Goal: Transaction & Acquisition: Purchase product/service

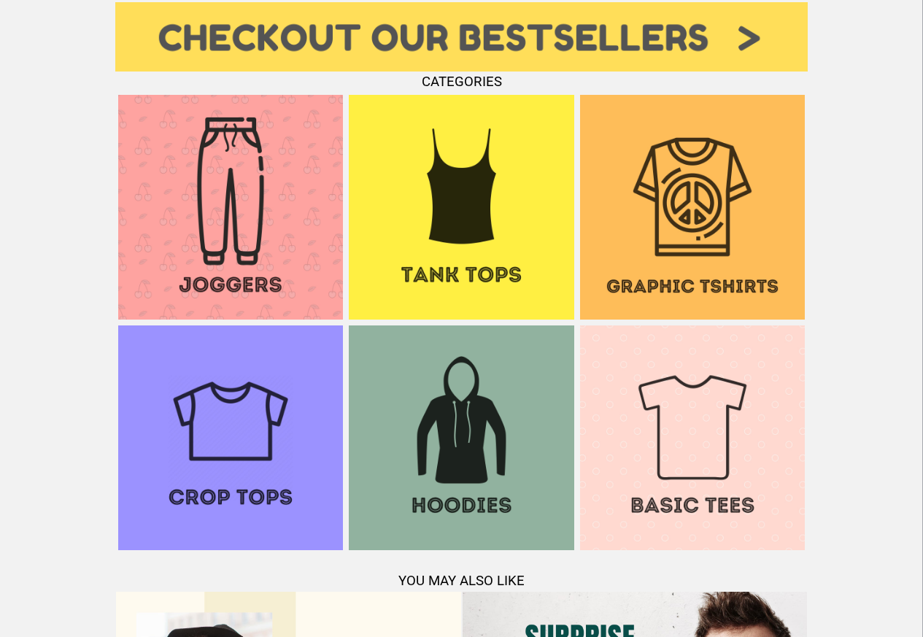
scroll to position [1050, 0]
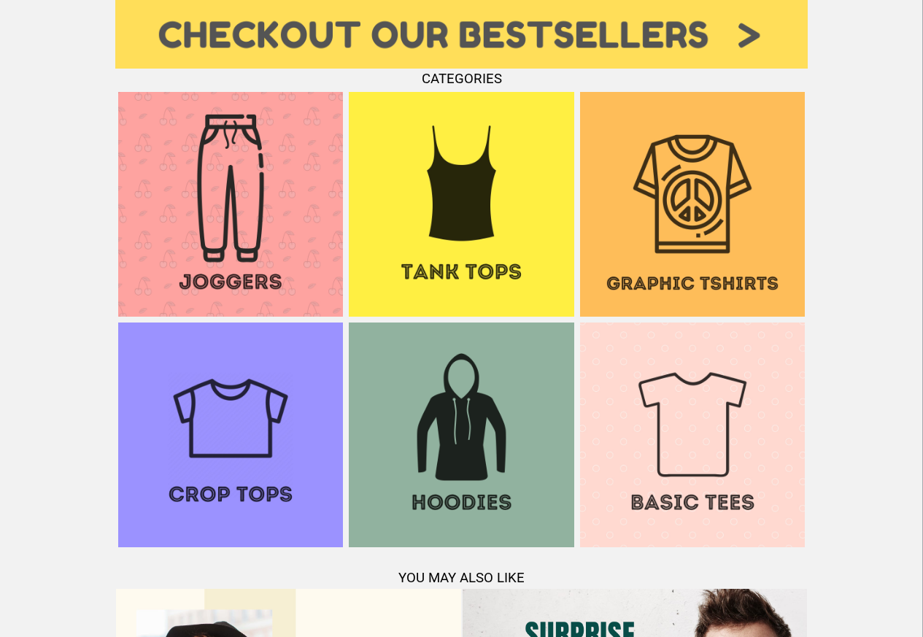
click at [694, 360] on img at bounding box center [692, 434] width 225 height 225
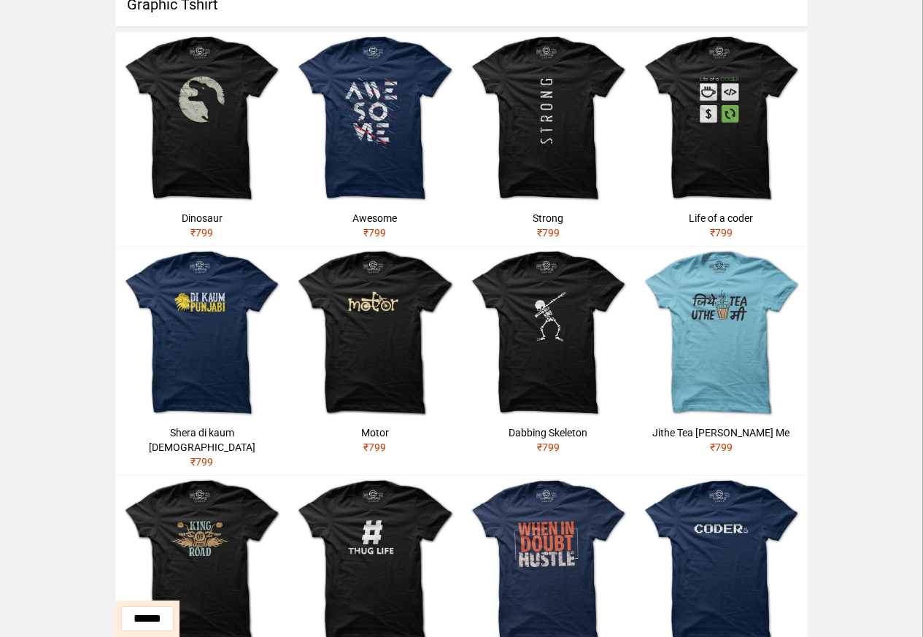
scroll to position [84, 0]
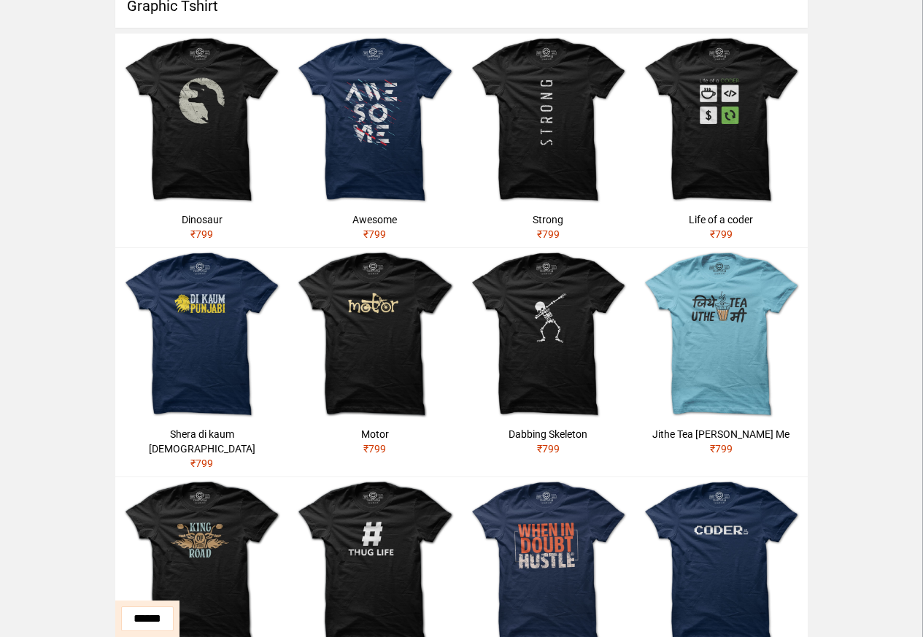
click at [71, 478] on div "**********" at bounding box center [461, 522] width 923 height 1088
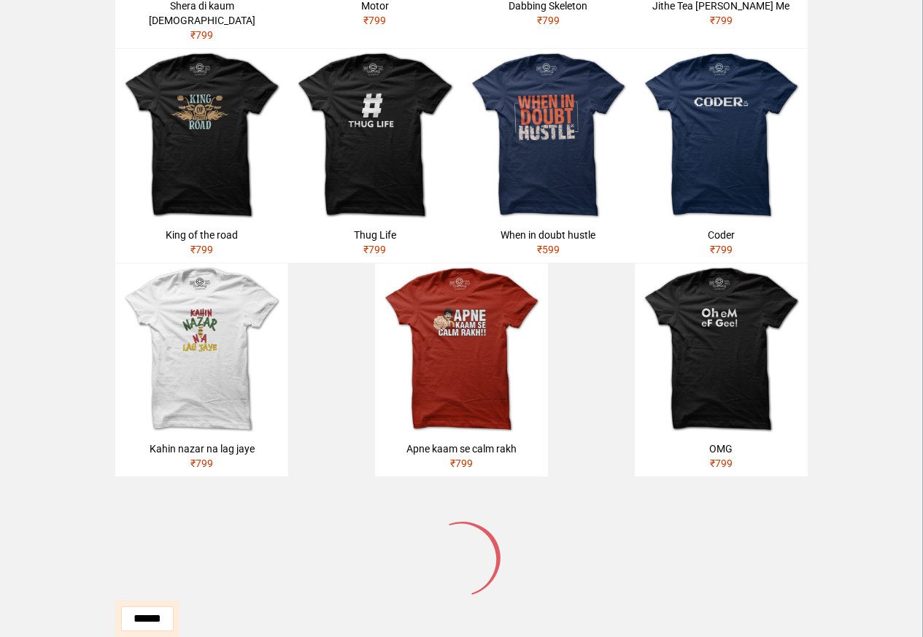
scroll to position [609, 0]
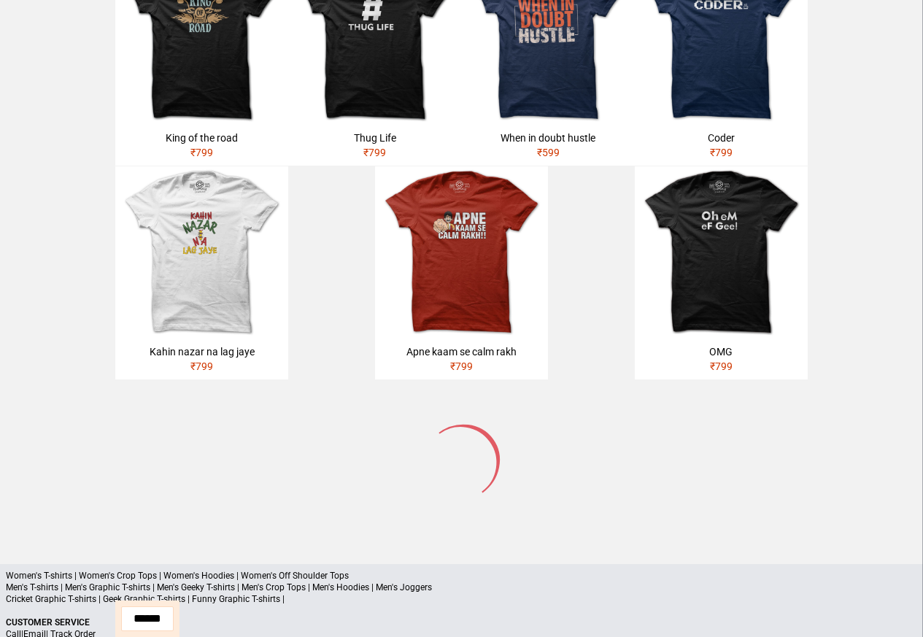
click at [53, 581] on p "Men's T-shirts | Men's Graphic T-shirts | Men's Geeky T-shirts | Men's Crop Top…" at bounding box center [461, 587] width 911 height 12
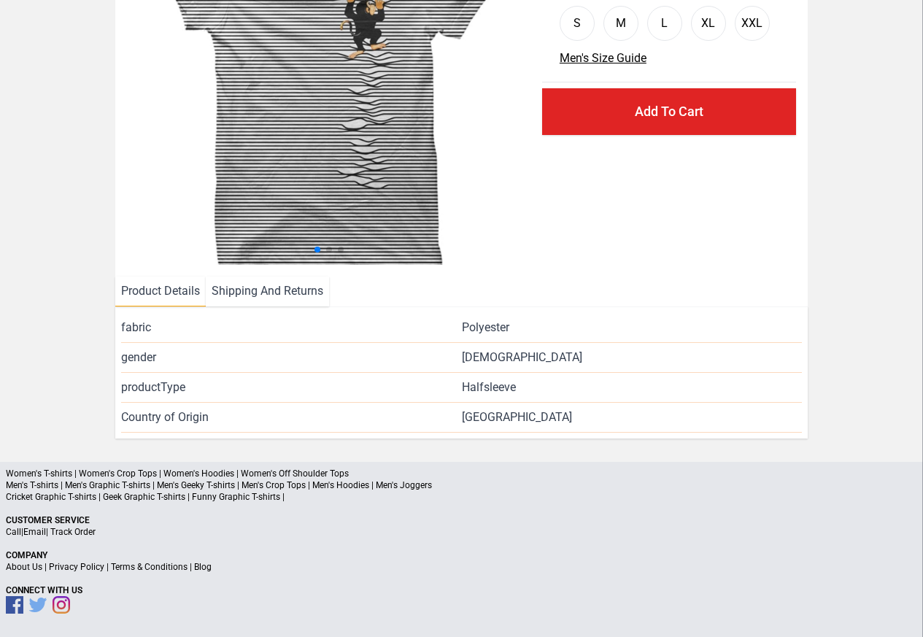
scroll to position [177, 0]
